Goal: Find contact information: Find contact information

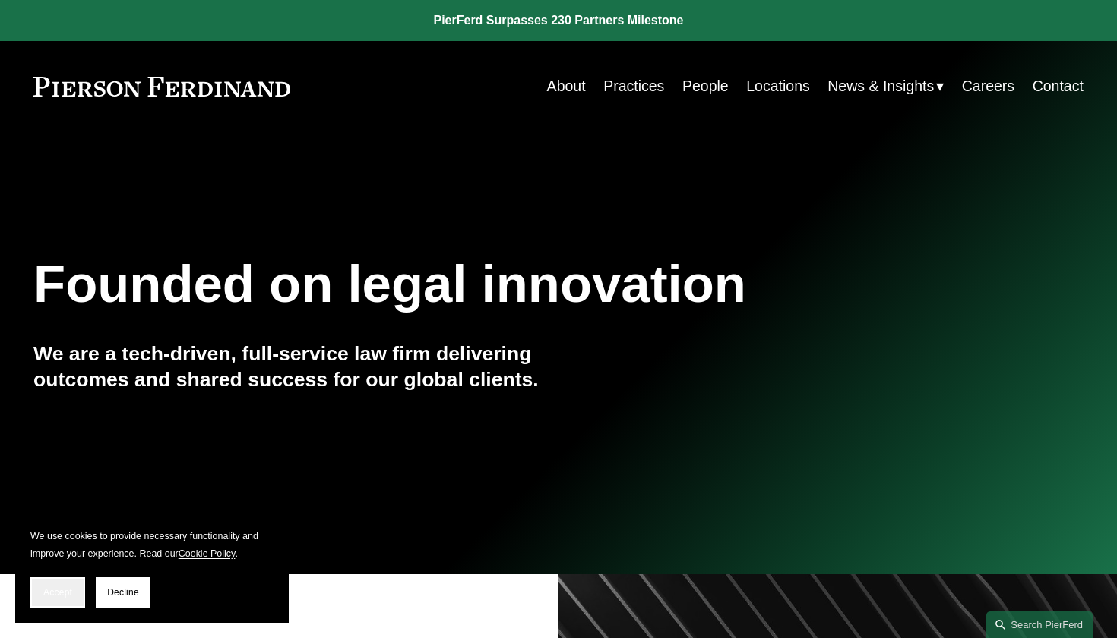
click at [59, 603] on button "Accept" at bounding box center [57, 592] width 55 height 30
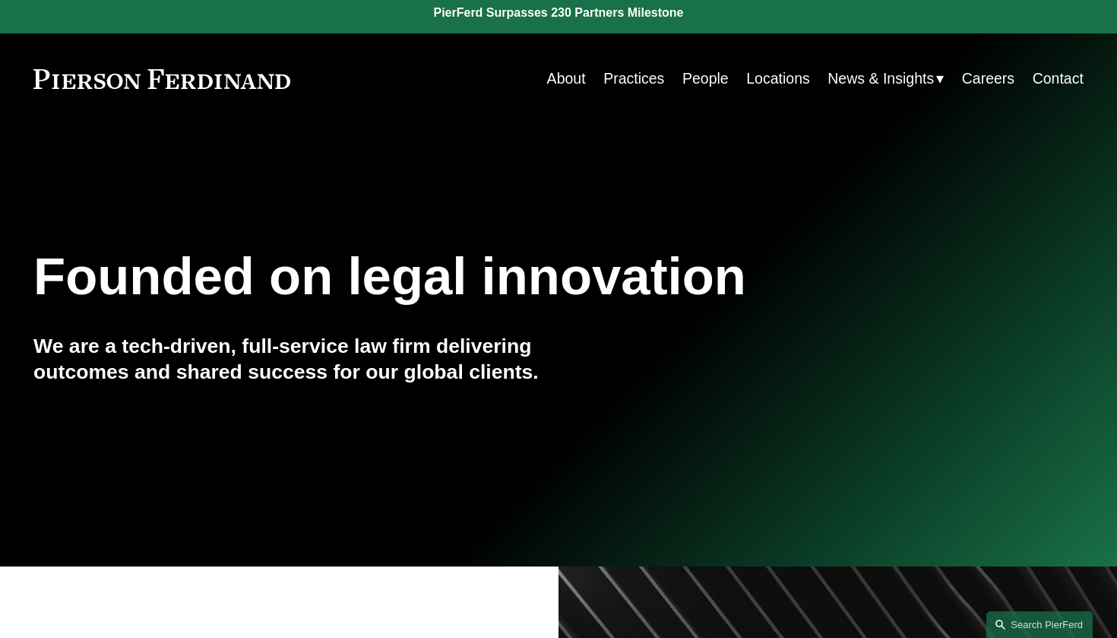
scroll to position [8, 0]
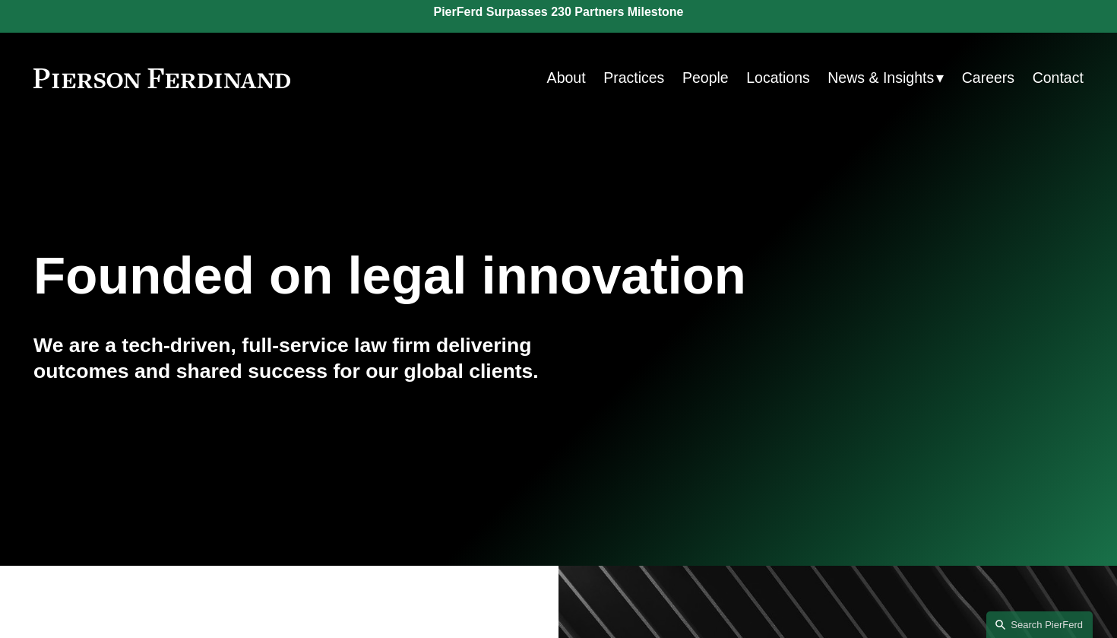
click at [708, 71] on link "People" at bounding box center [706, 78] width 46 height 30
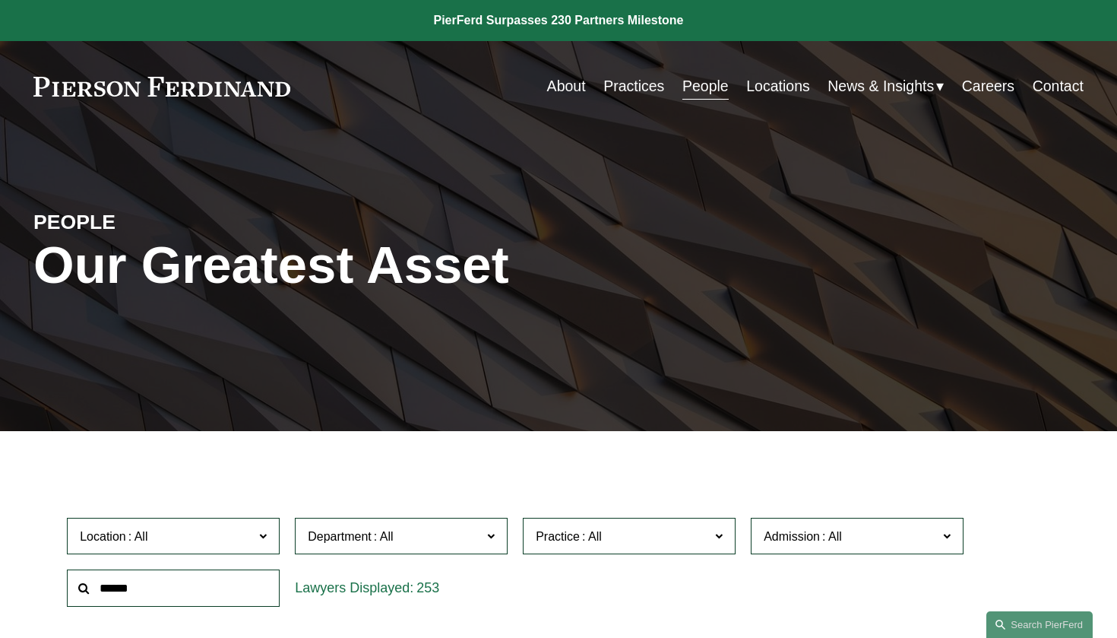
click at [779, 87] on link "Locations" at bounding box center [778, 86] width 64 height 30
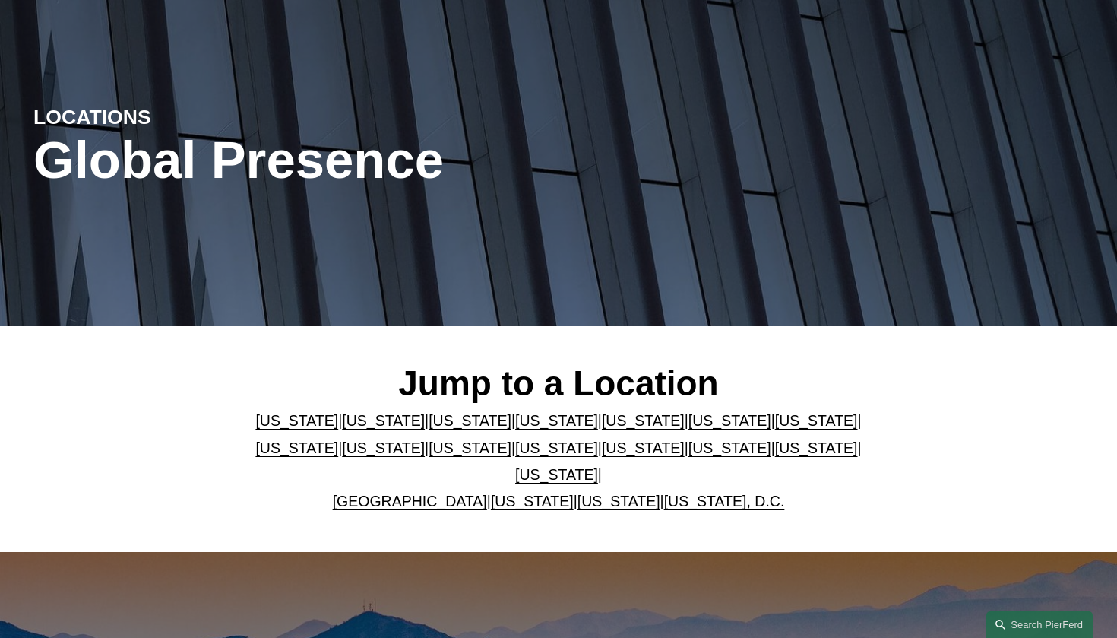
scroll to position [106, 0]
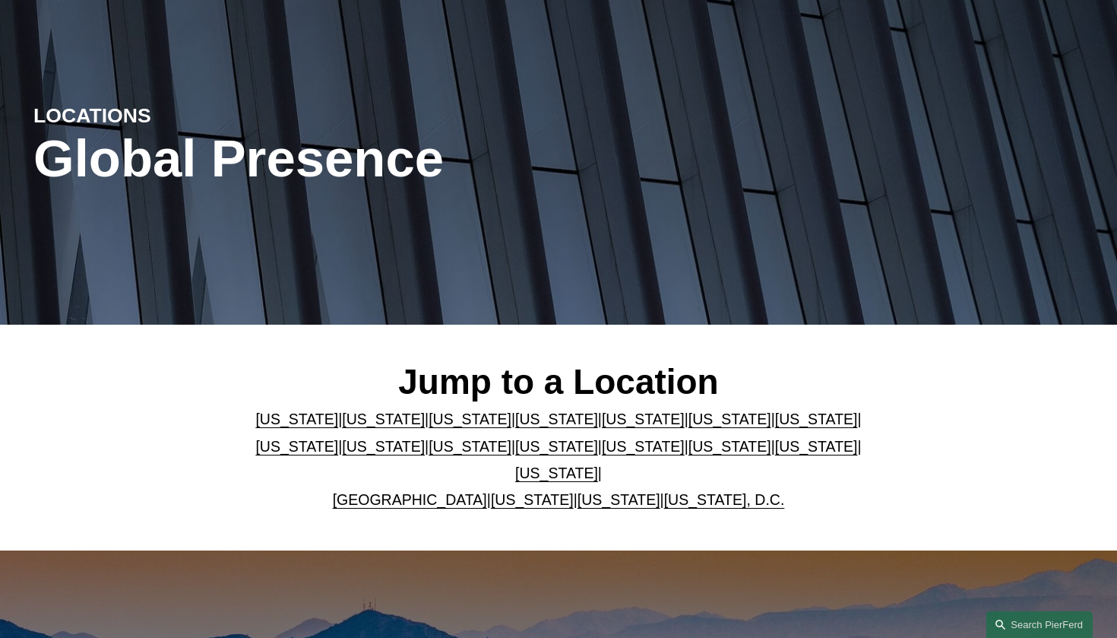
click at [398, 503] on link "United Kingdom" at bounding box center [410, 499] width 154 height 17
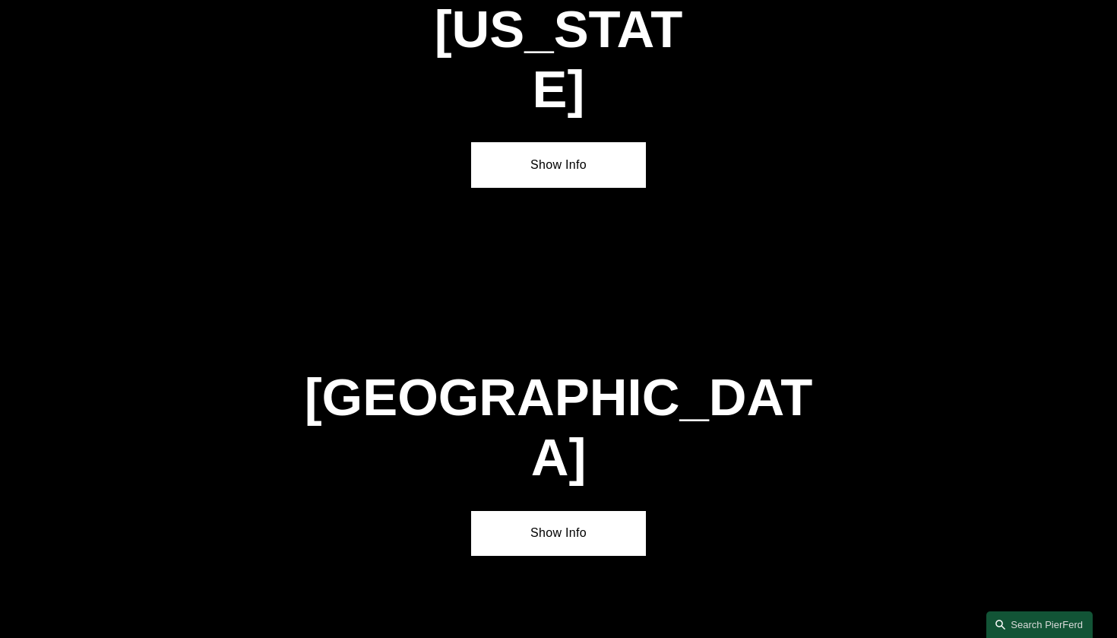
scroll to position [5398, 0]
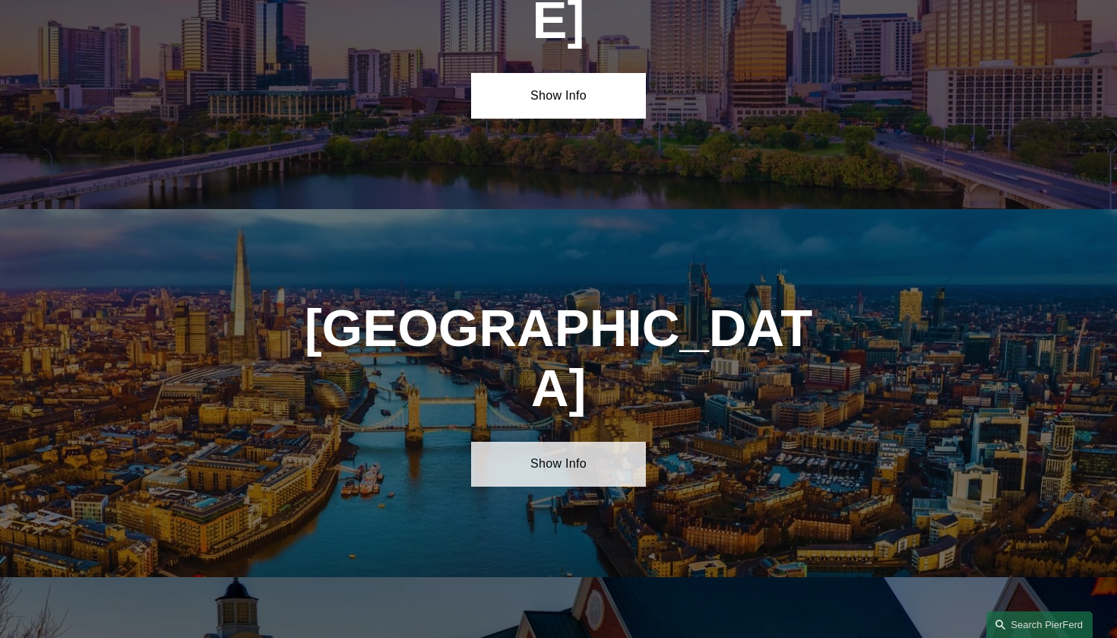
click at [544, 442] on link "Show Info" at bounding box center [558, 464] width 175 height 45
